Goal: Information Seeking & Learning: Learn about a topic

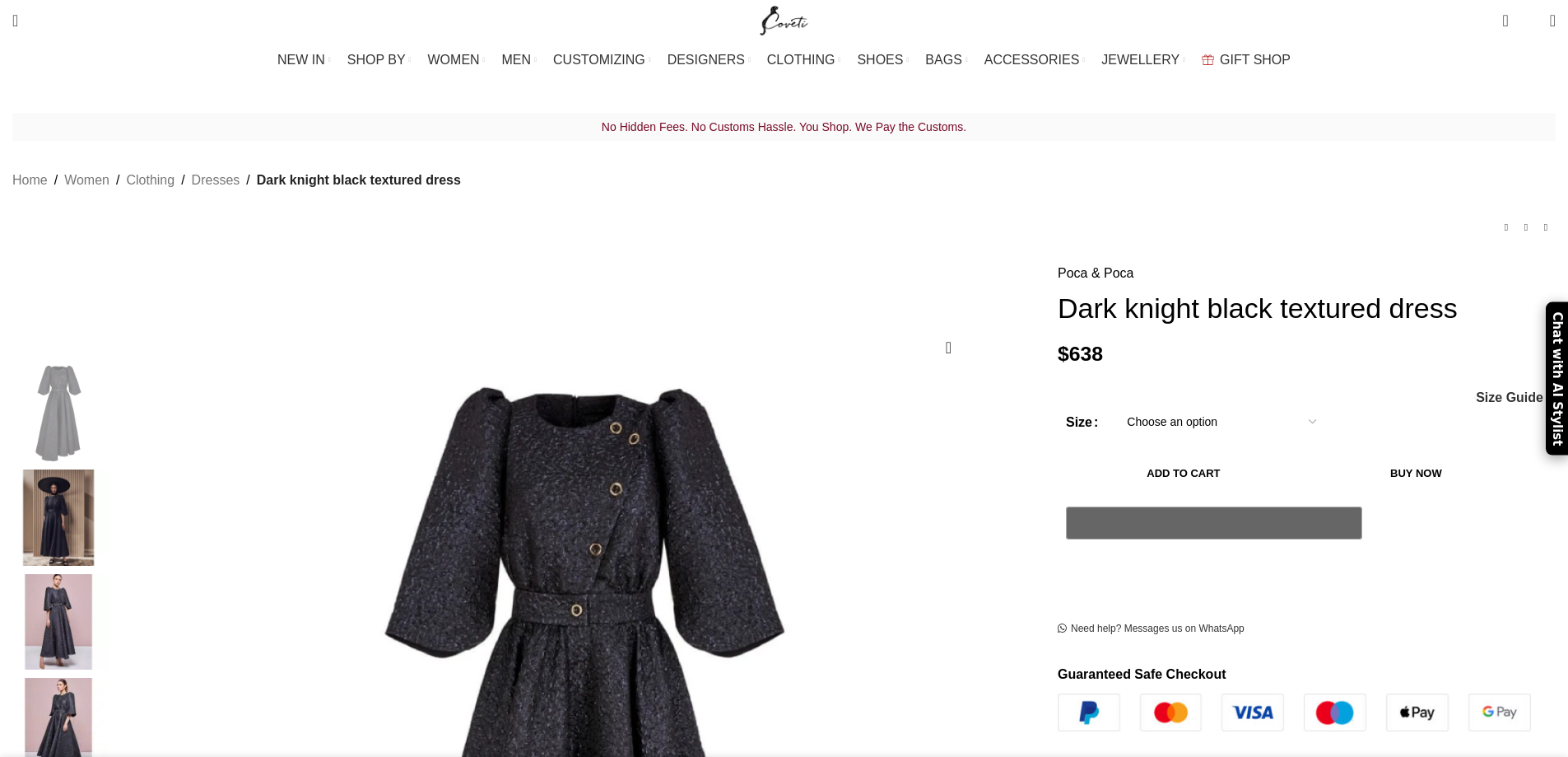
click at [109, 483] on img "2 / 7" at bounding box center [59, 517] width 101 height 96
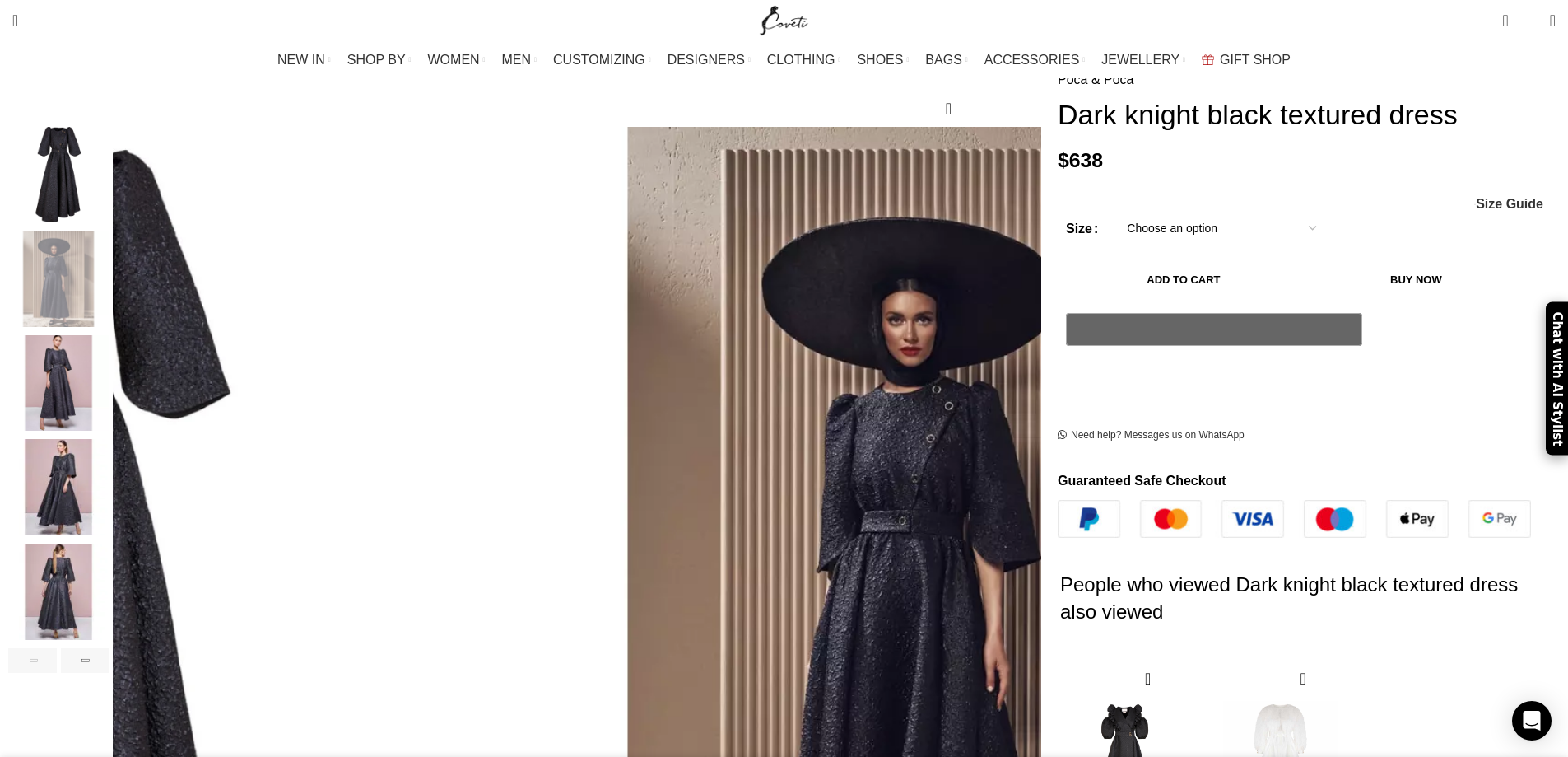
scroll to position [247, 0]
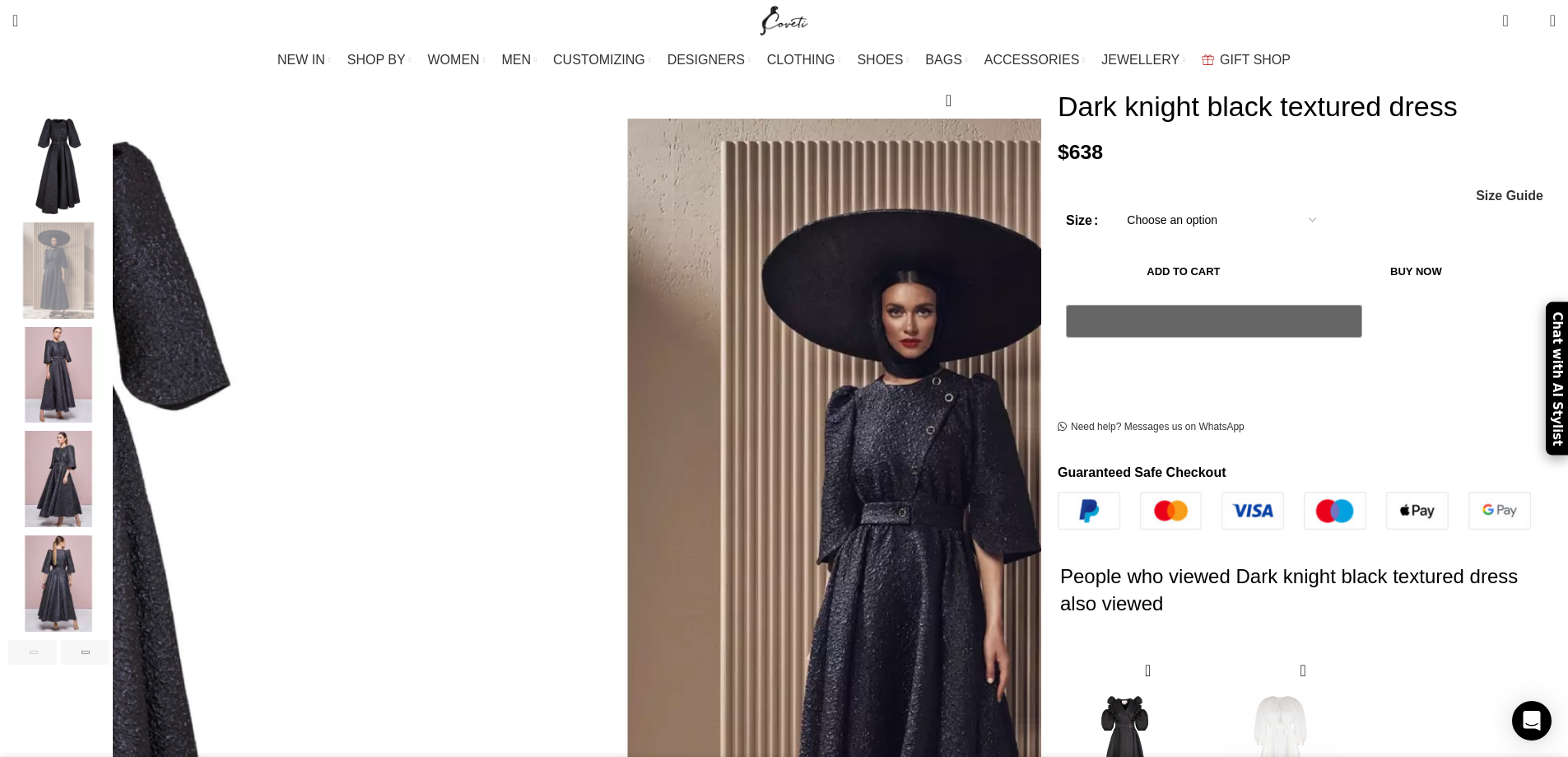
click at [109, 574] on img "5 / 7" at bounding box center [59, 583] width 101 height 96
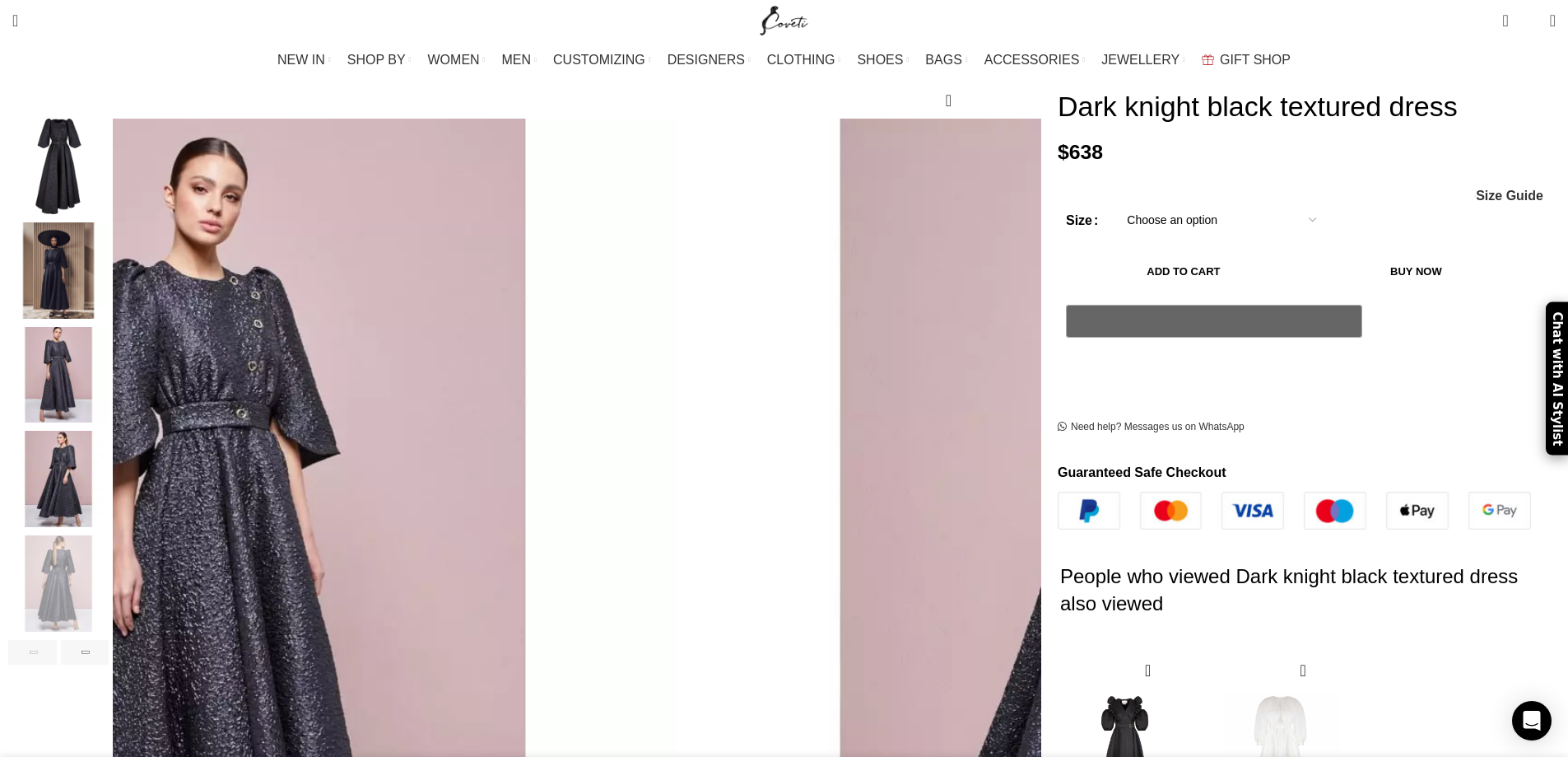
scroll to position [0, 174]
click at [109, 494] on img "4 / 7" at bounding box center [59, 478] width 101 height 96
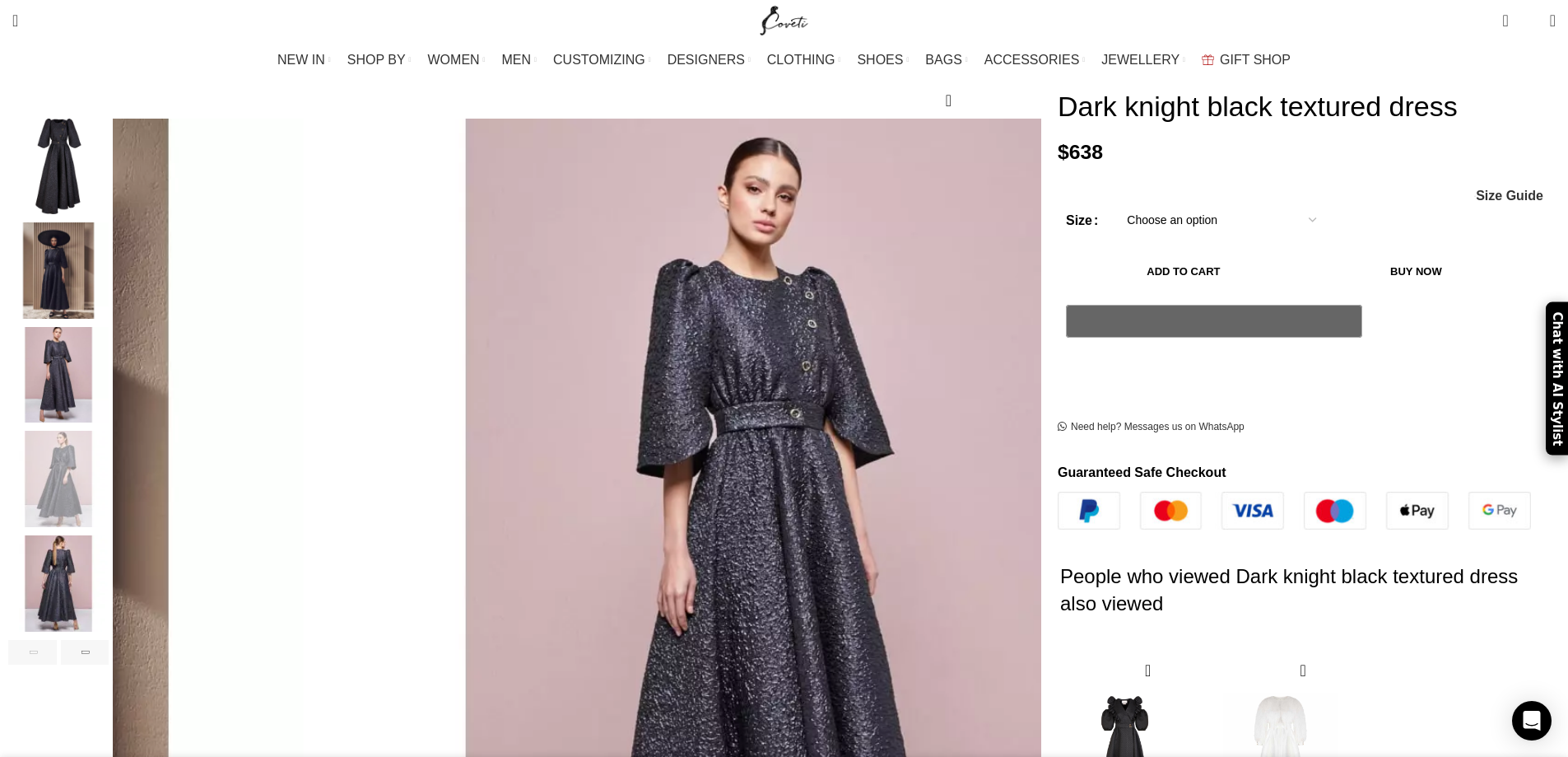
click at [109, 397] on img "3 / 7" at bounding box center [59, 375] width 101 height 96
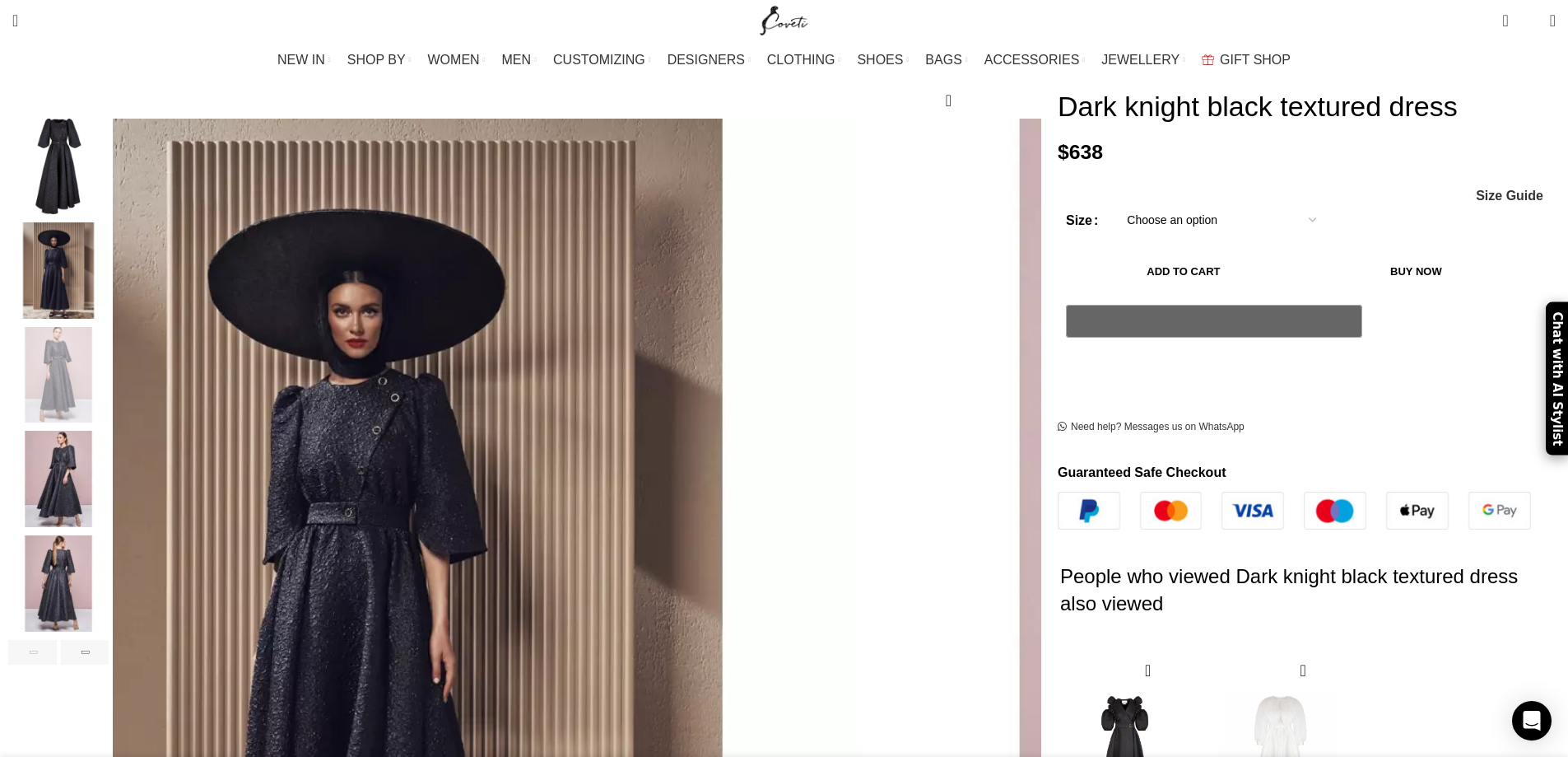
click at [109, 327] on img "3 / 7" at bounding box center [59, 375] width 101 height 96
click at [109, 257] on img "2 / 7" at bounding box center [59, 270] width 101 height 96
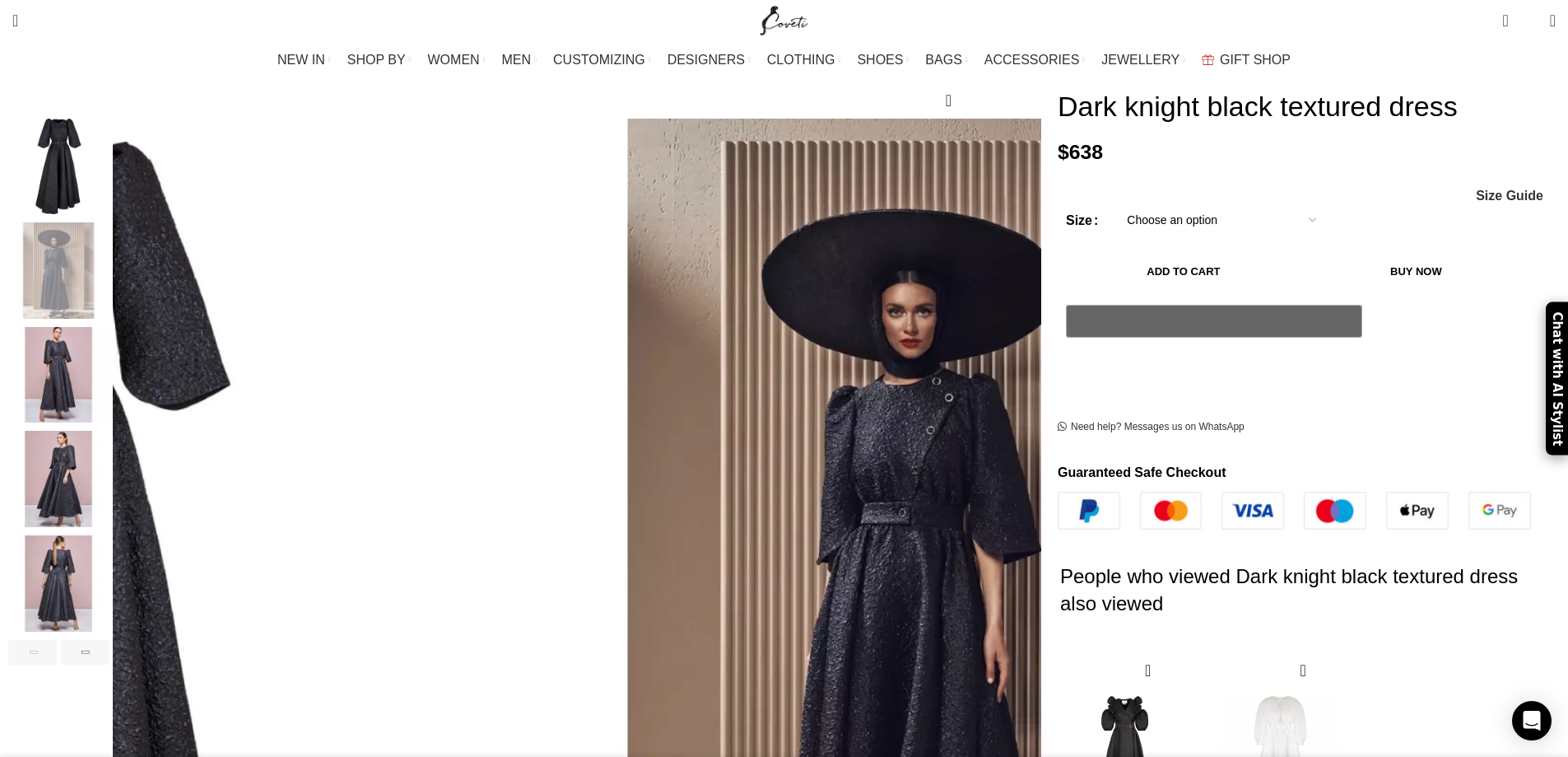
click at [109, 149] on img "1 / 7" at bounding box center [59, 166] width 101 height 96
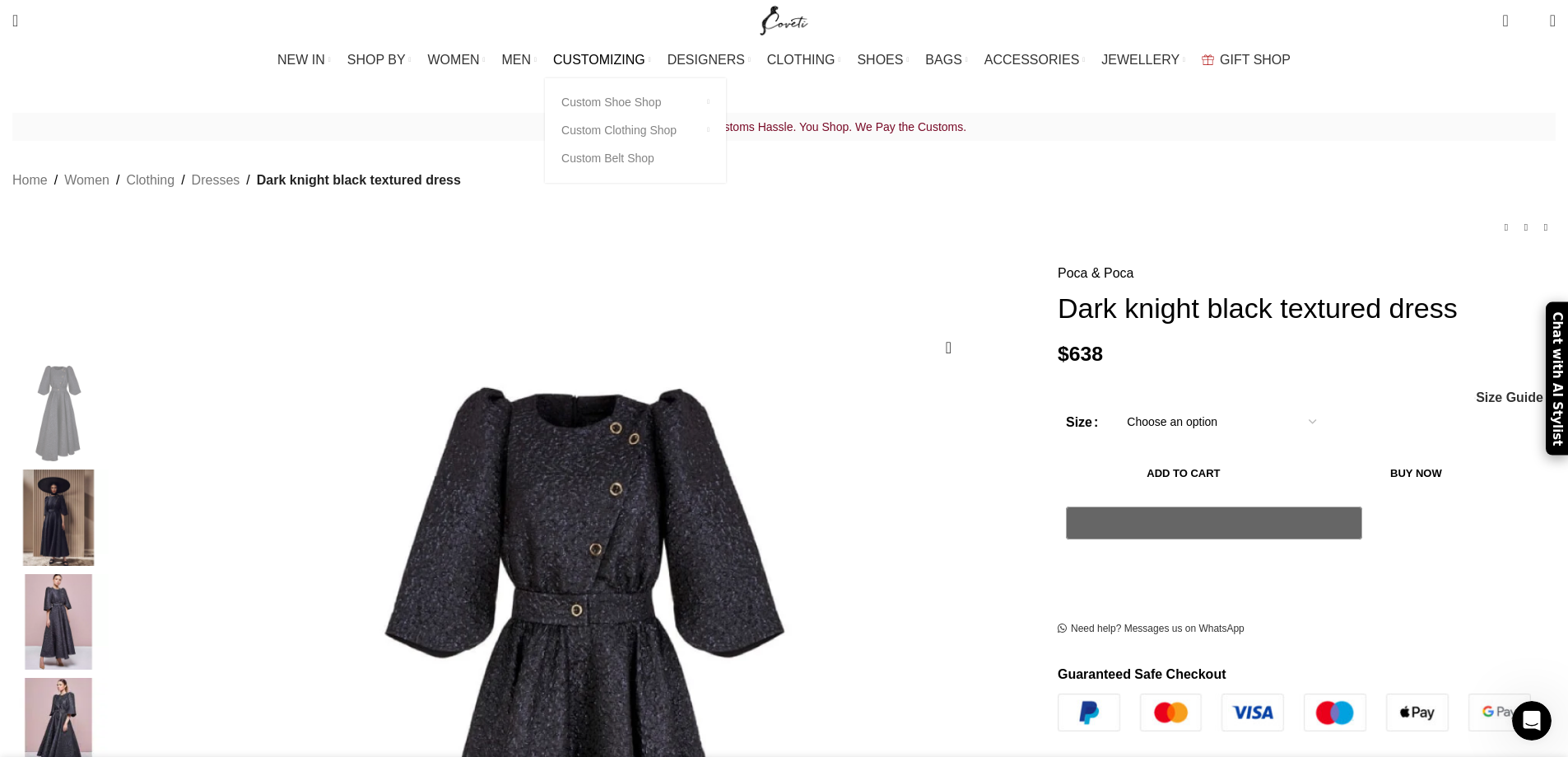
scroll to position [0, 521]
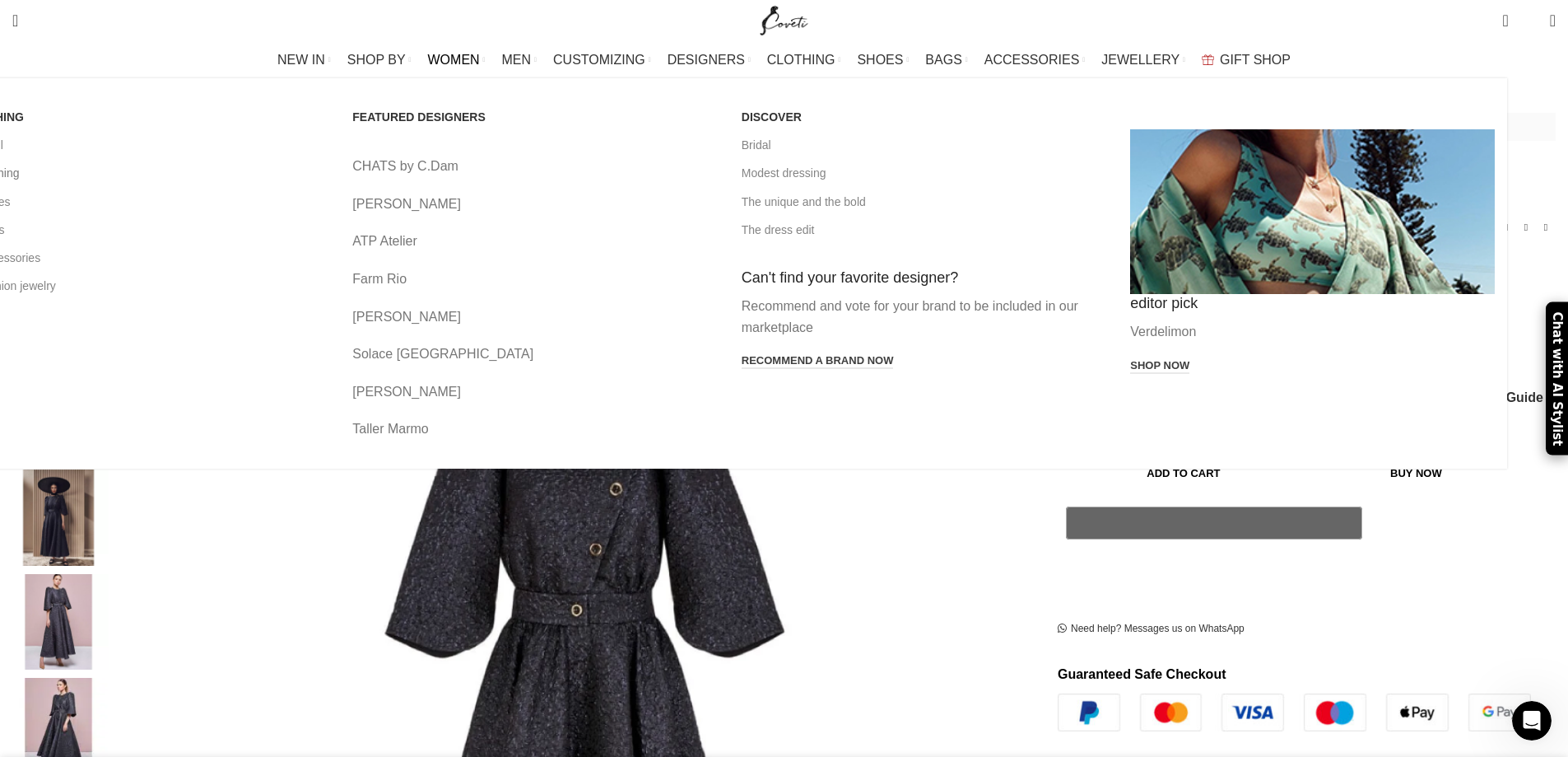
click at [320, 178] on link "All clothing" at bounding box center [146, 172] width 365 height 28
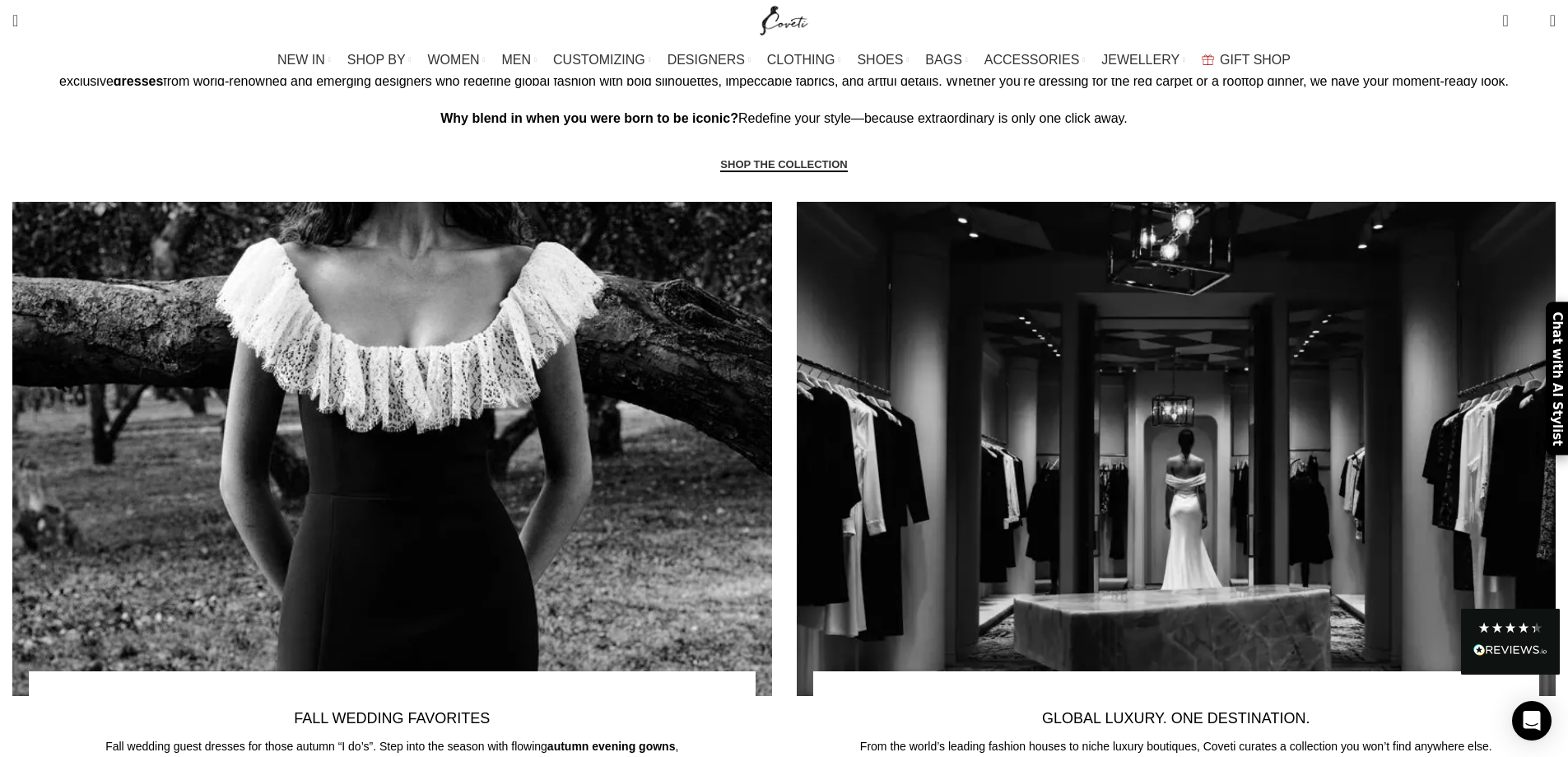
scroll to position [1316, 0]
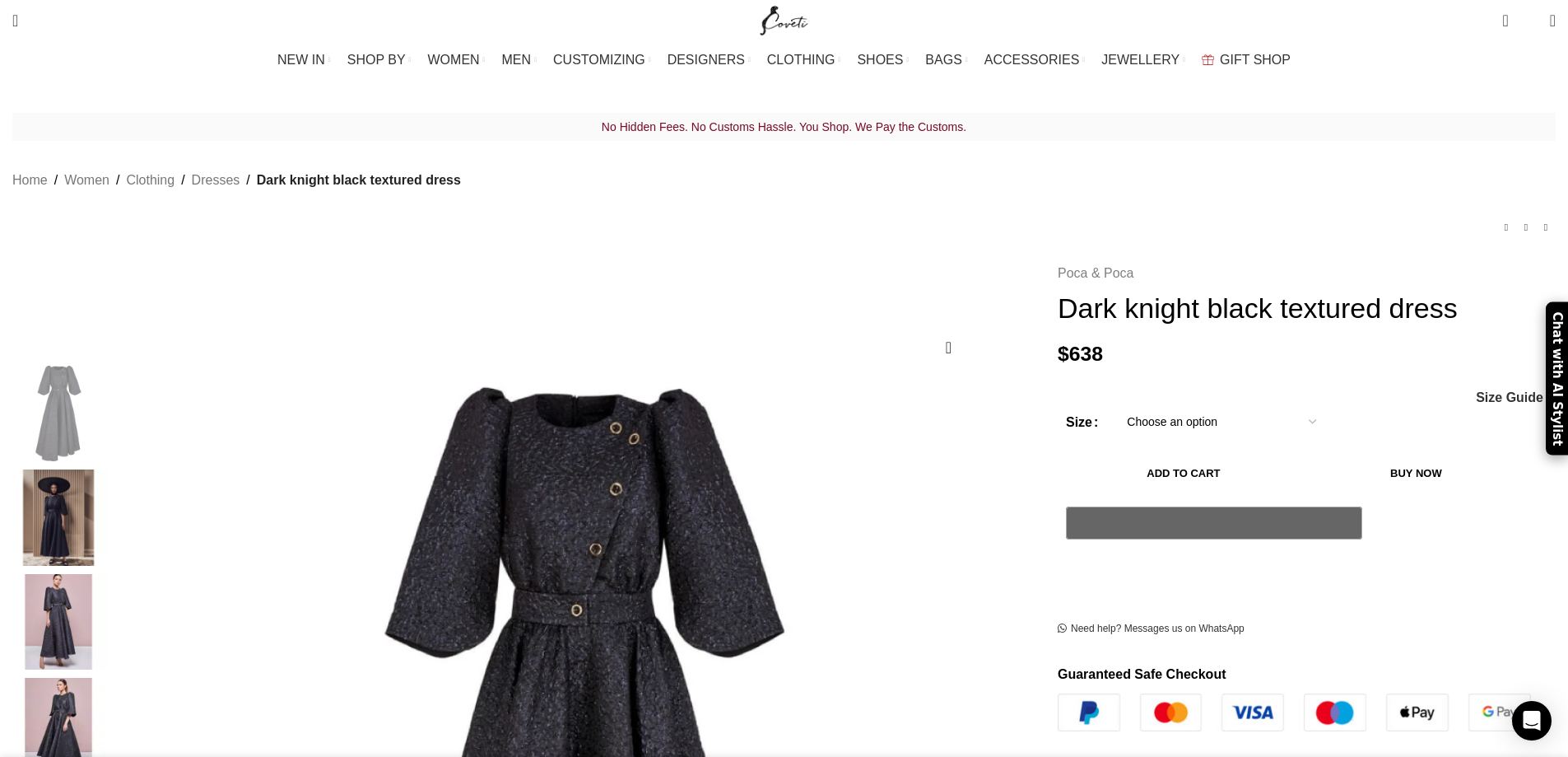
click at [1058, 263] on link "Poca & Poca" at bounding box center [1096, 273] width 77 height 21
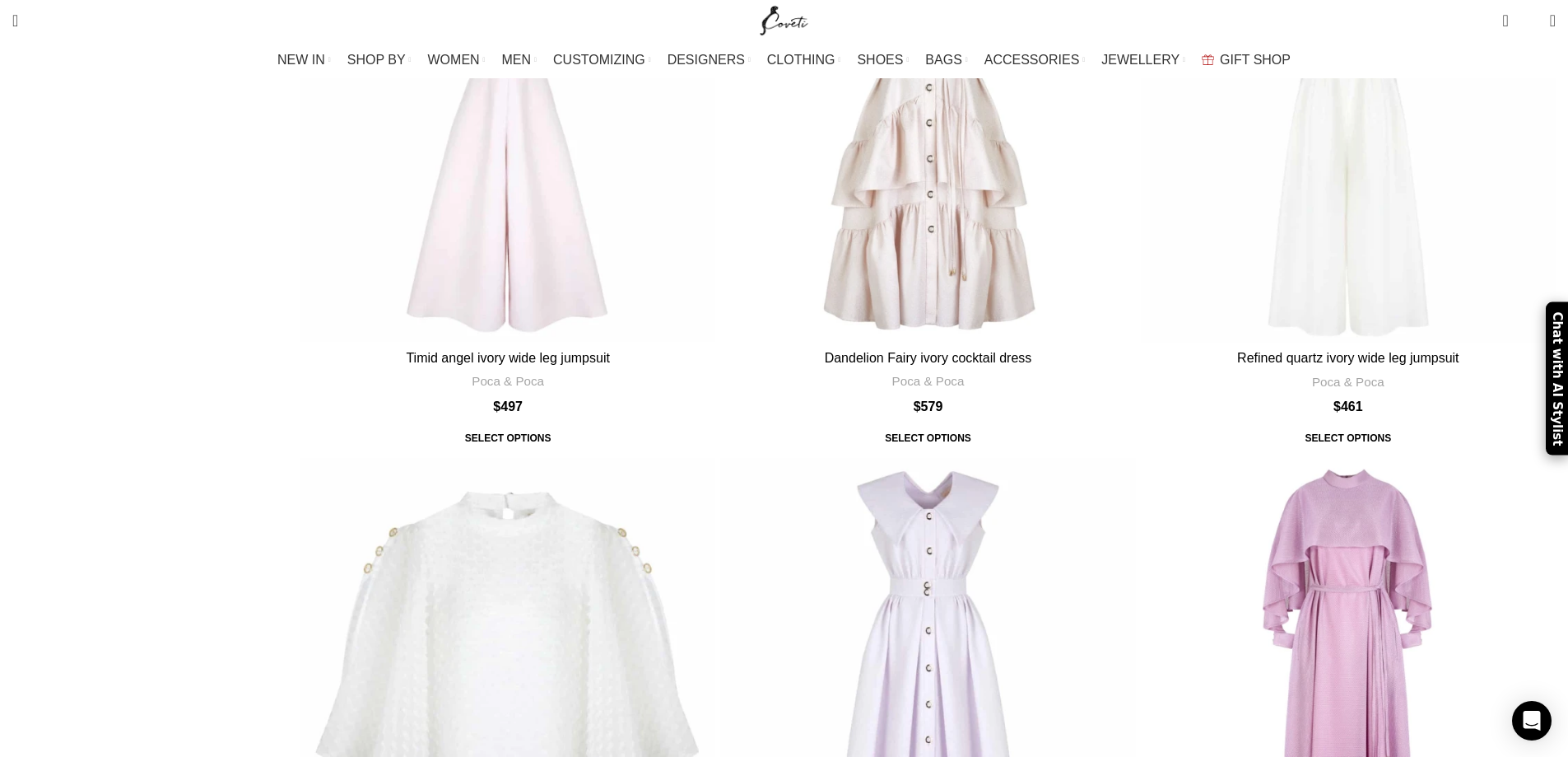
scroll to position [5105, 0]
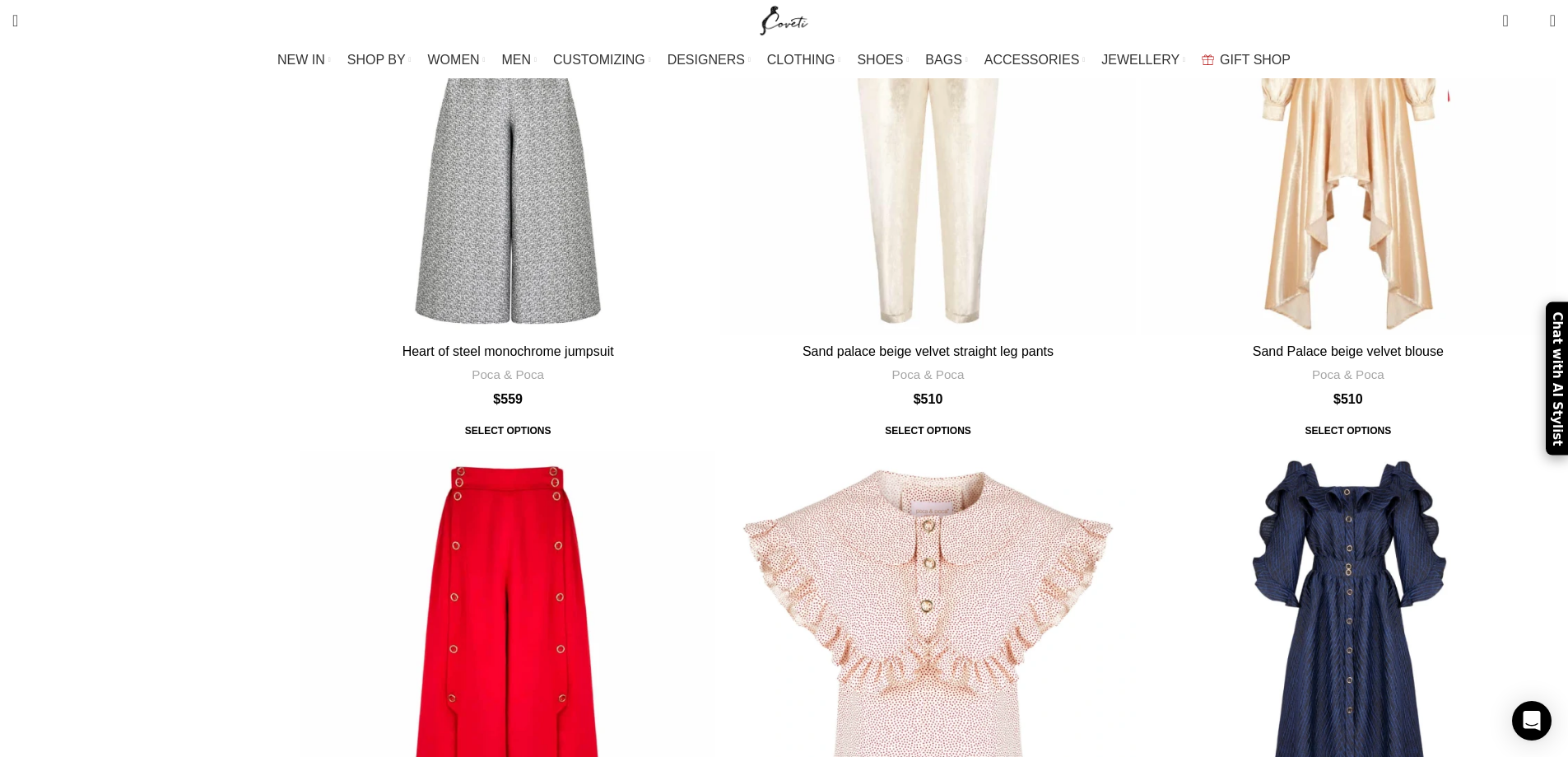
scroll to position [1457, 0]
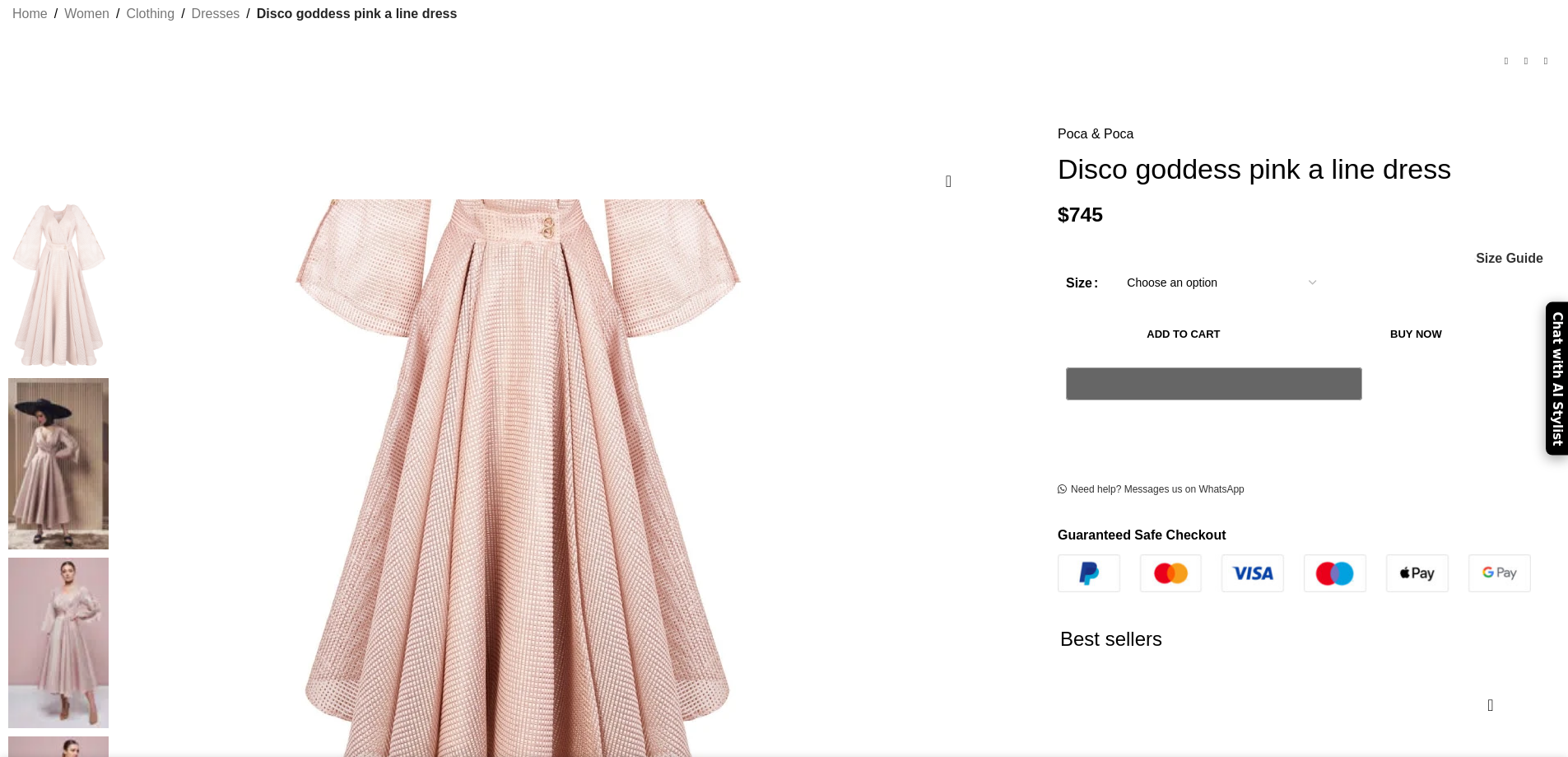
scroll to position [165, 0]
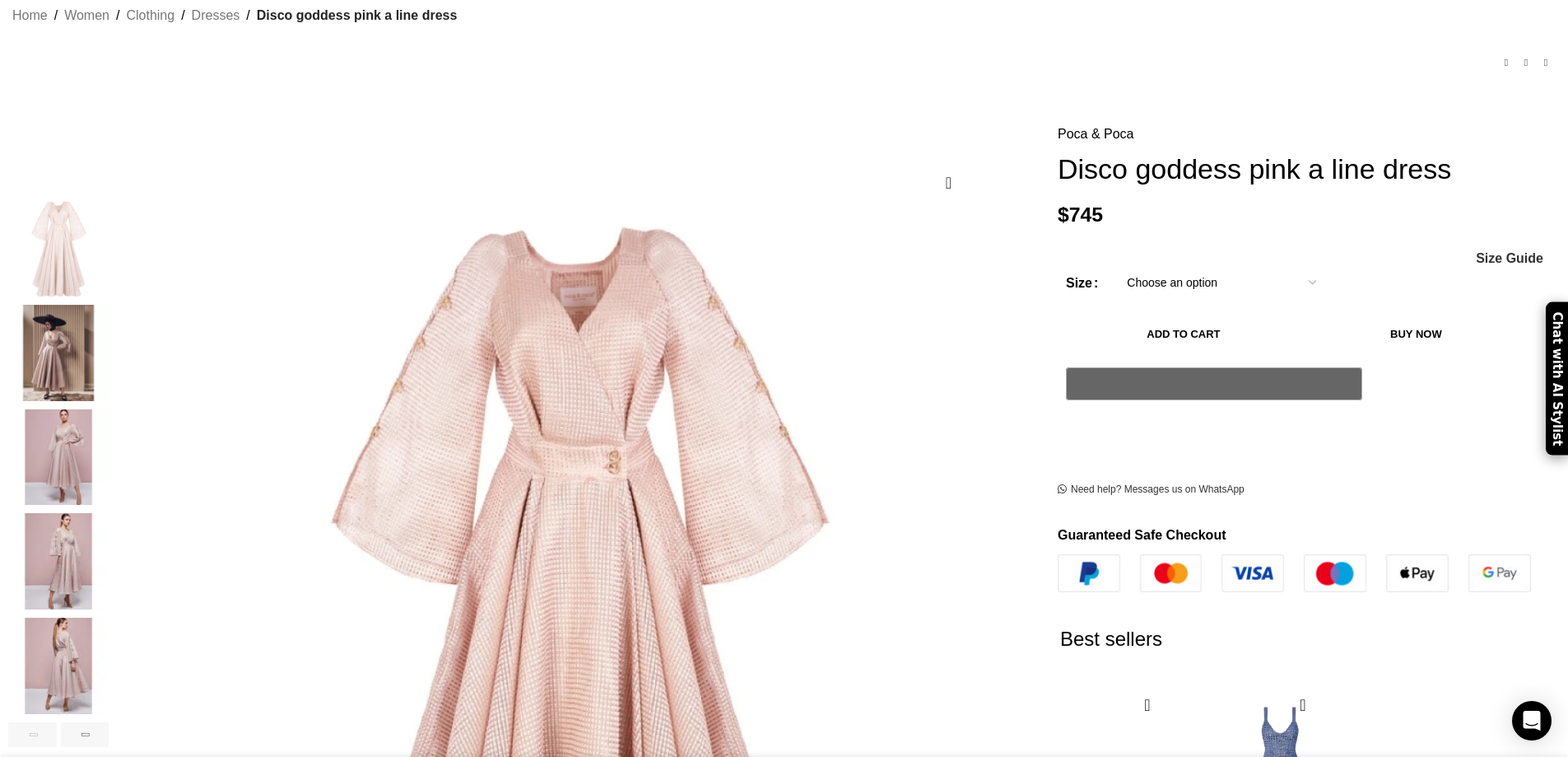
click at [109, 541] on img "4 / 7" at bounding box center [59, 561] width 101 height 96
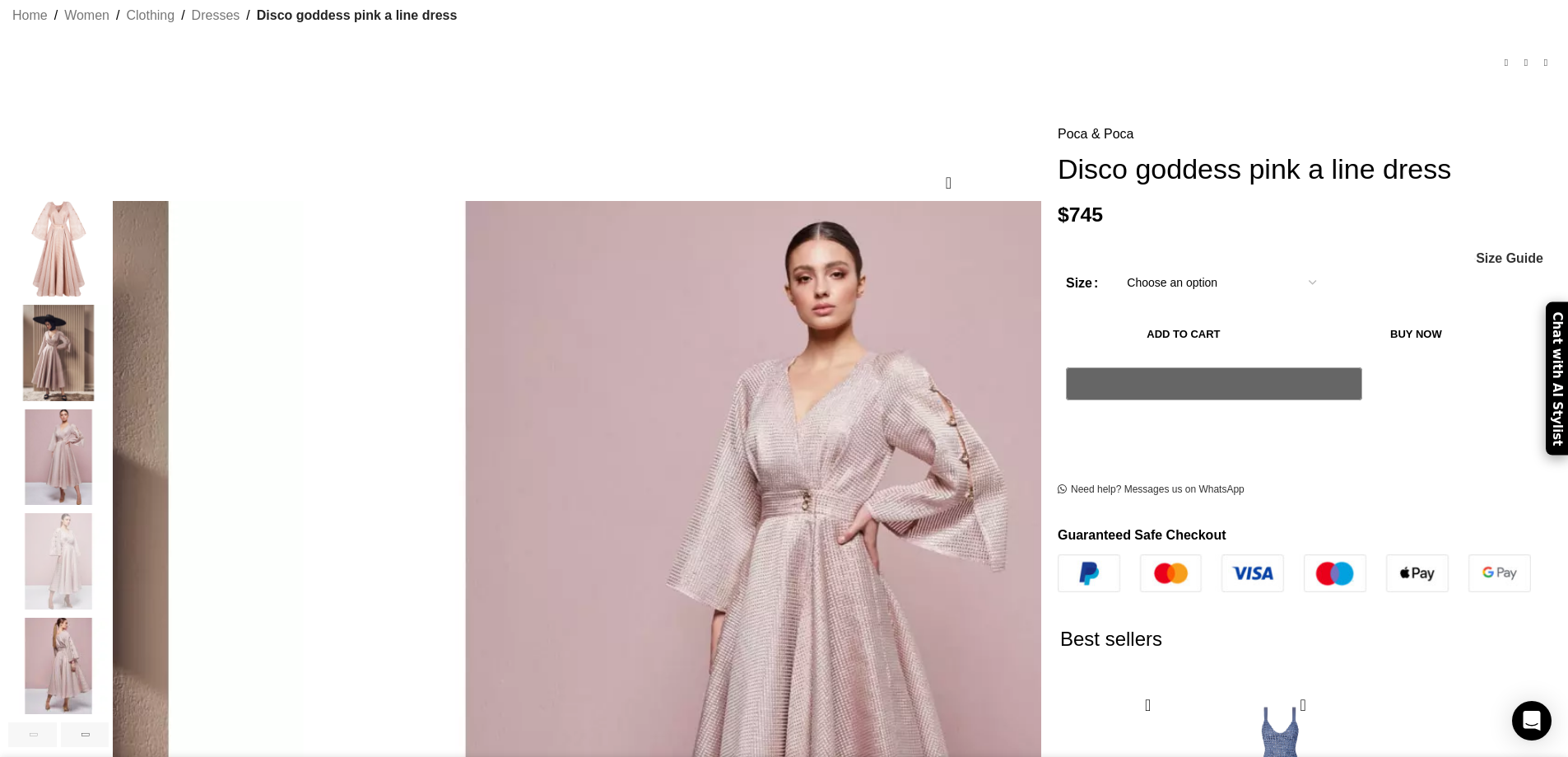
click at [109, 460] on img "3 / 7" at bounding box center [59, 457] width 101 height 96
